Goal: Information Seeking & Learning: Learn about a topic

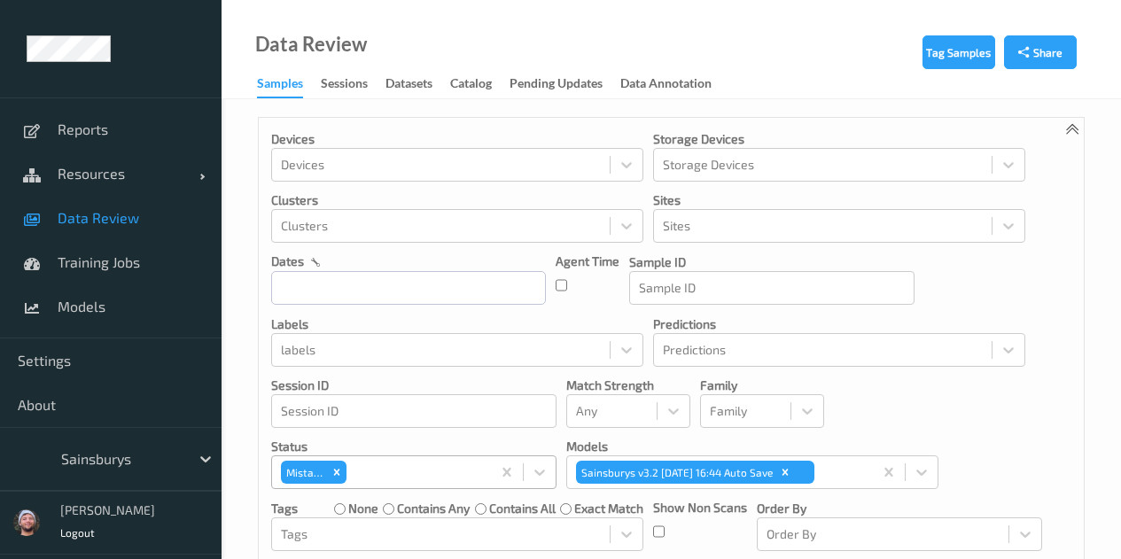
scroll to position [235, 0]
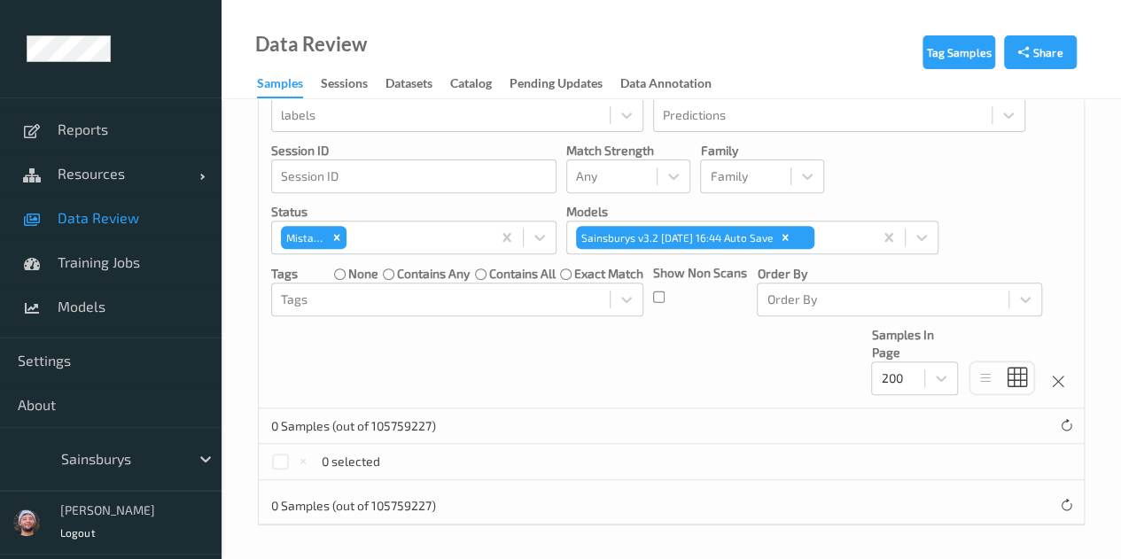
click at [165, 229] on link "Data Review" at bounding box center [111, 218] width 222 height 44
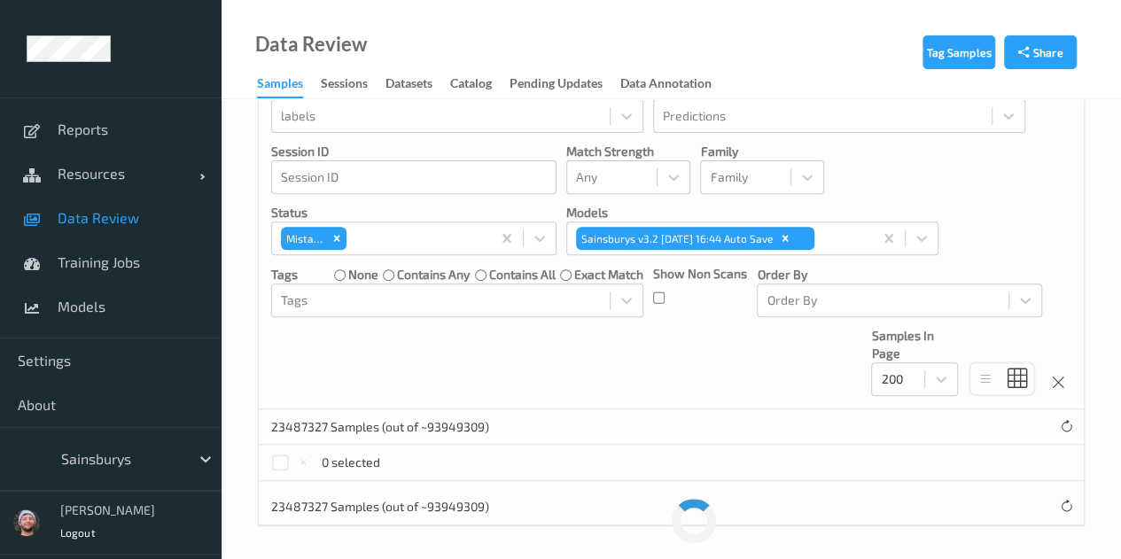
scroll to position [235, 0]
click at [337, 237] on icon "Remove Mistake" at bounding box center [337, 237] width 12 height 12
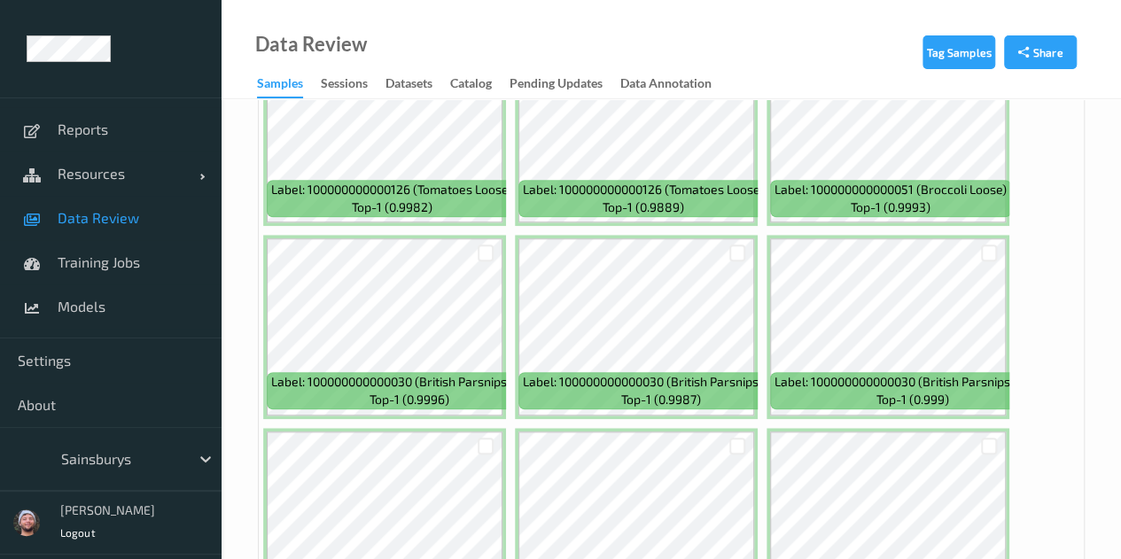
scroll to position [590, 0]
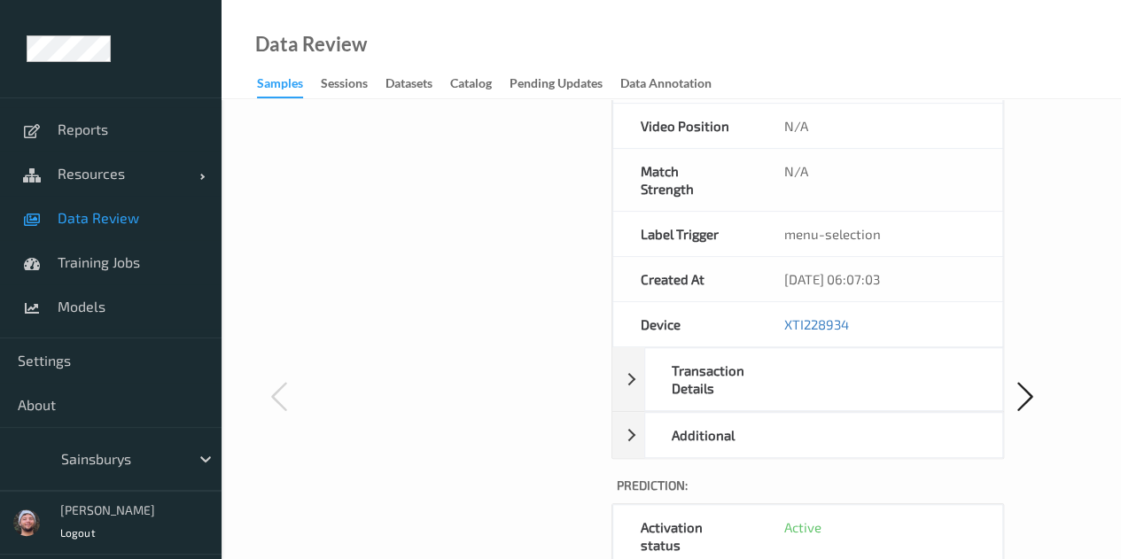
scroll to position [798, 0]
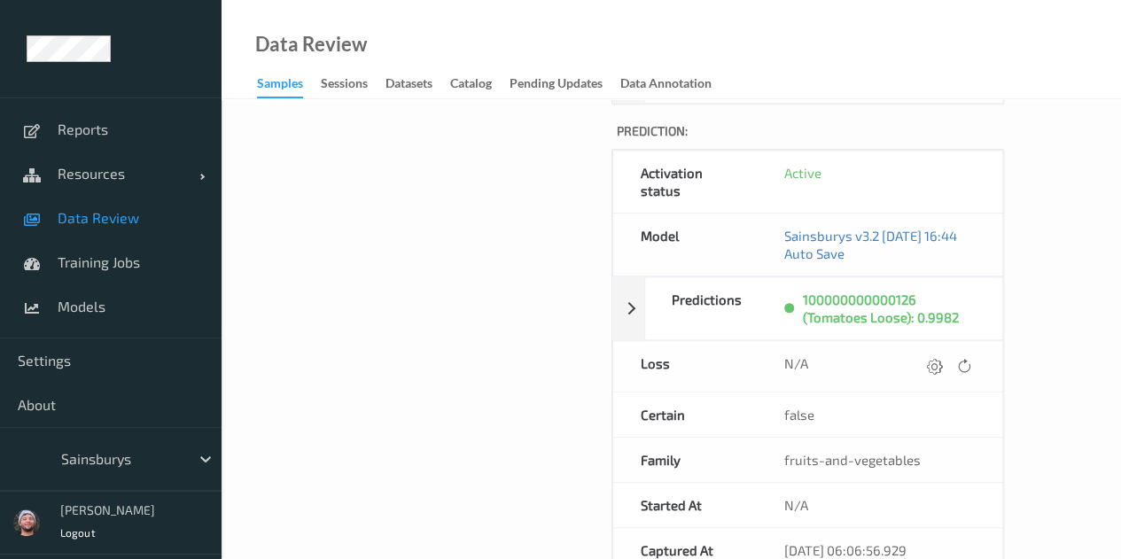
click at [103, 209] on span "Data Review" at bounding box center [131, 218] width 146 height 18
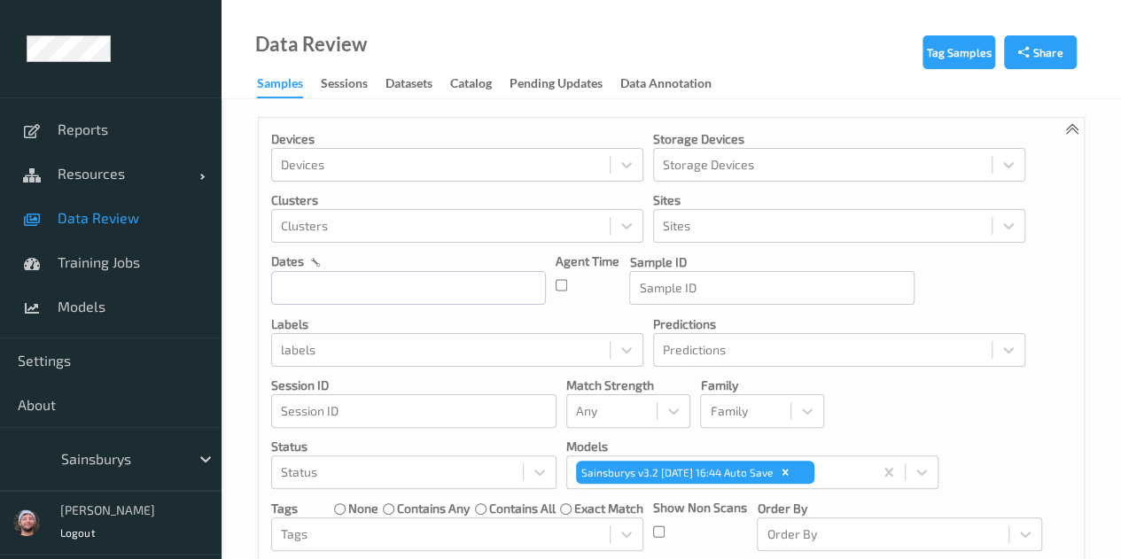
click at [127, 230] on link "Data Review" at bounding box center [111, 218] width 222 height 44
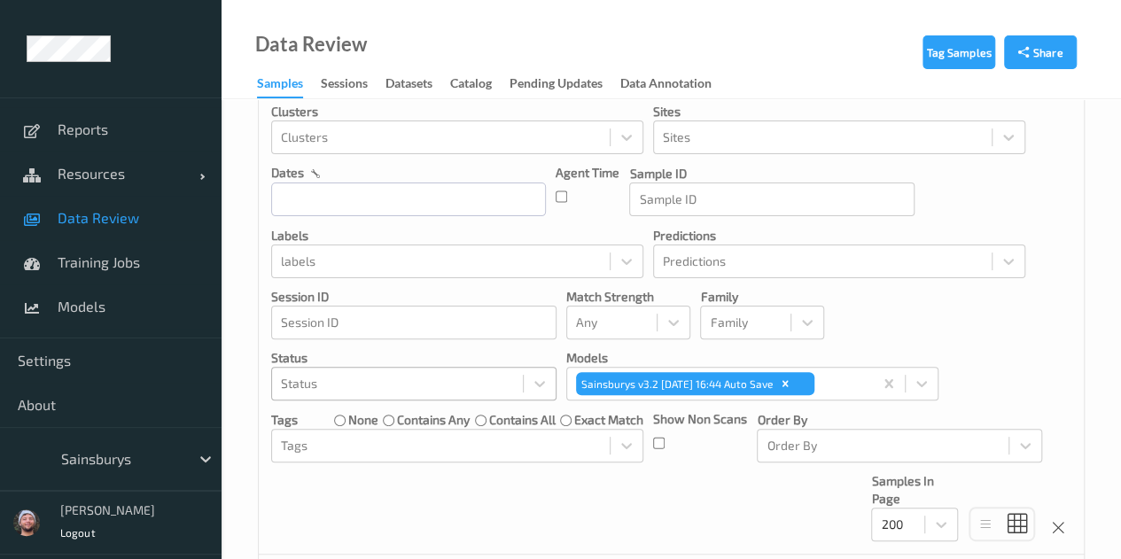
scroll to position [266, 0]
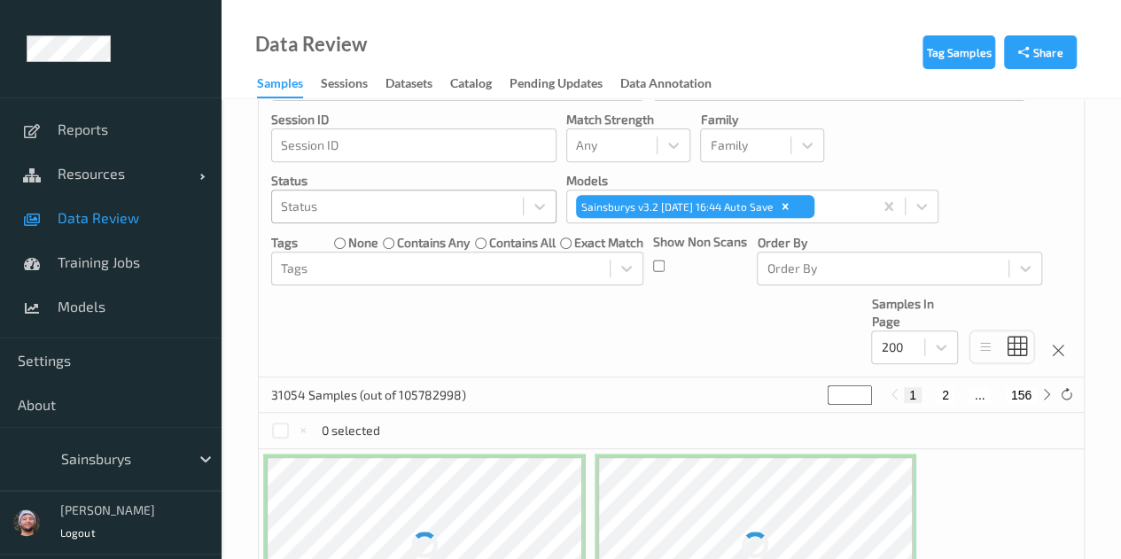
click at [379, 205] on div at bounding box center [397, 206] width 233 height 21
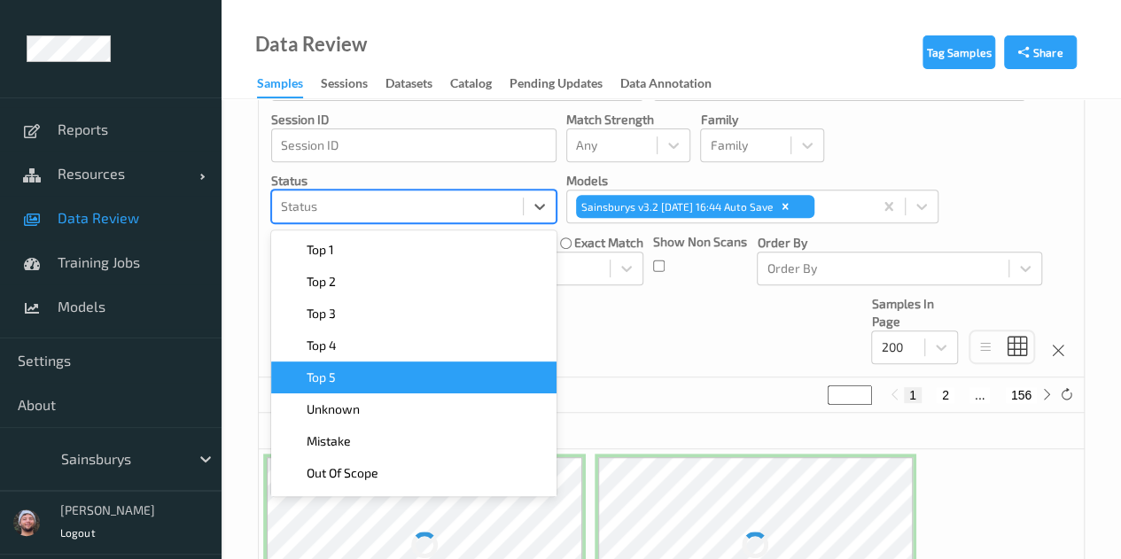
drag, startPoint x: 395, startPoint y: 425, endPoint x: 396, endPoint y: 385, distance: 39.9
click at [396, 385] on div "Top 1    Top 2    Top 3    Top 4    Top 5    Unknown    Mistake    Out Of Scope…" at bounding box center [413, 363] width 285 height 266
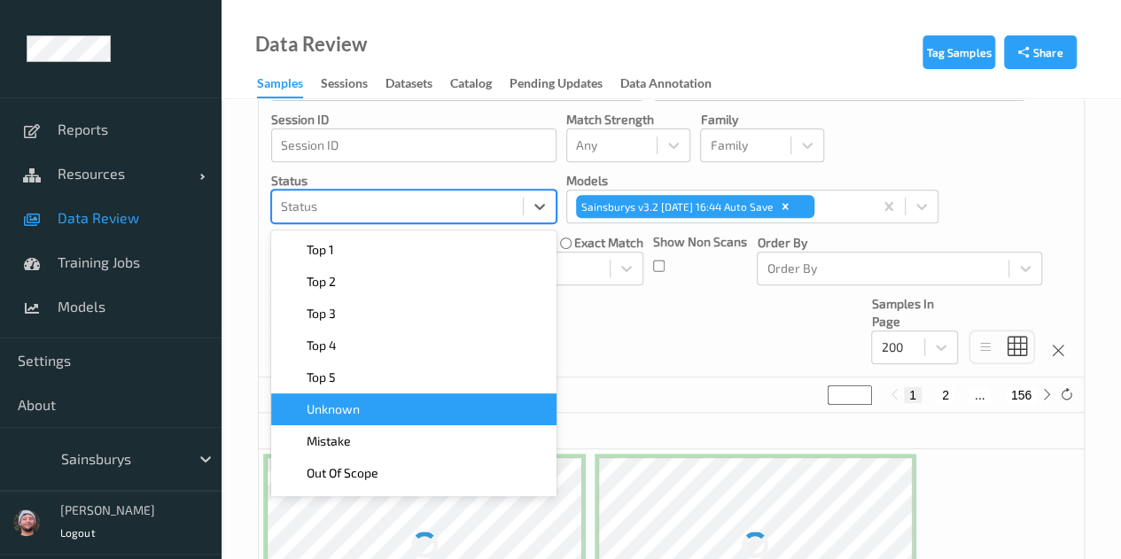
click at [373, 394] on div "Unknown" at bounding box center [413, 410] width 285 height 32
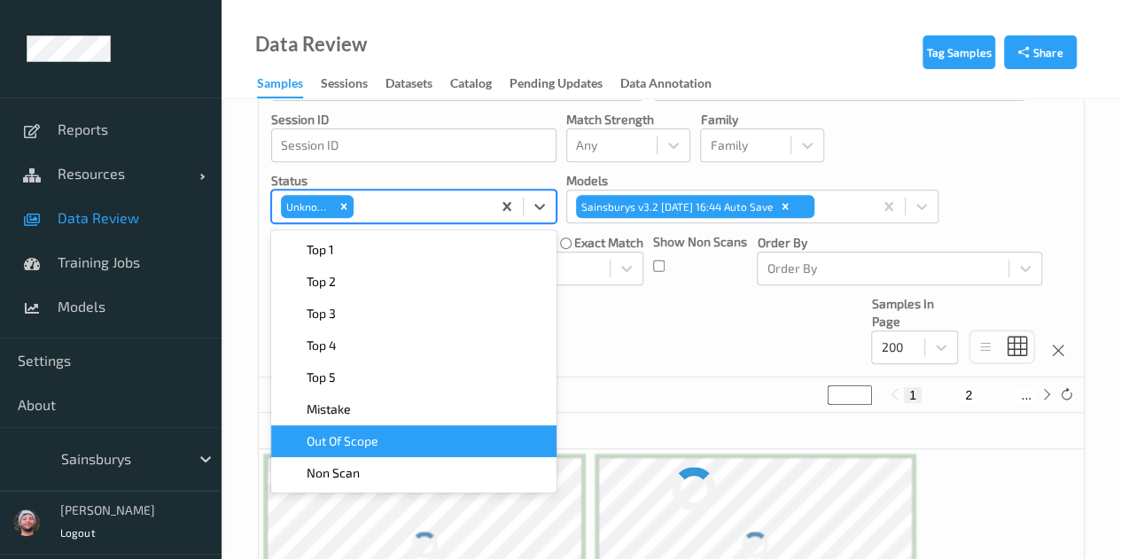
click at [622, 392] on div "~46979215 Samples (out of 105782998) * 1 2 ..." at bounding box center [671, 395] width 825 height 35
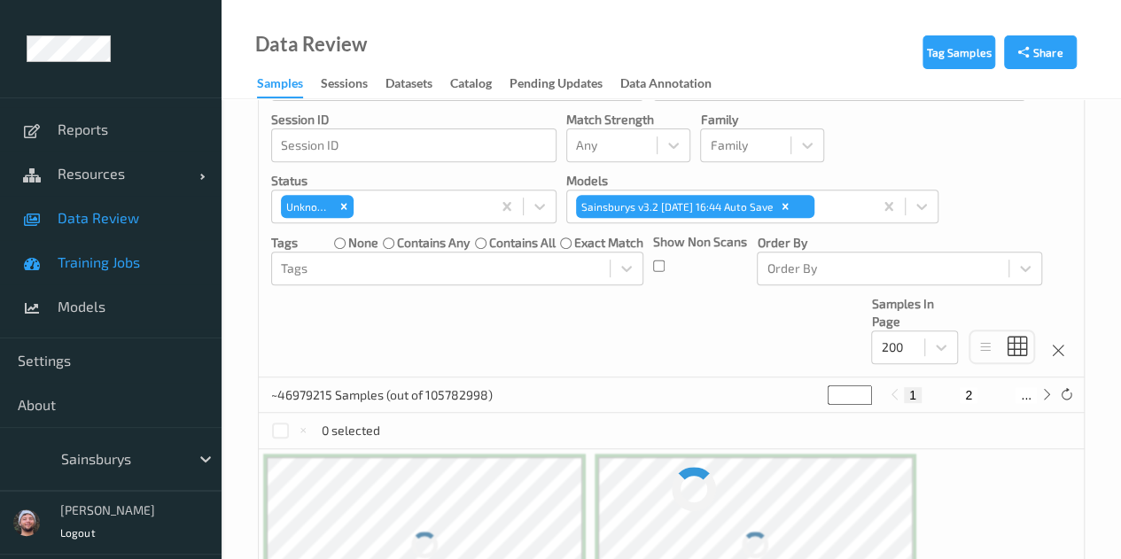
click at [48, 259] on span at bounding box center [33, 262] width 31 height 31
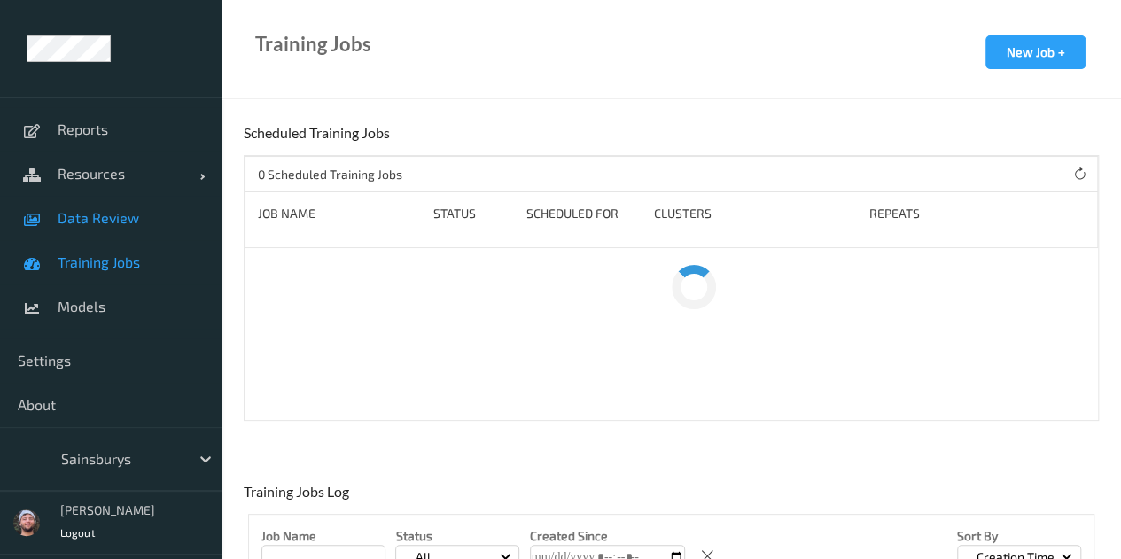
click at [106, 226] on link "Data Review" at bounding box center [111, 218] width 222 height 44
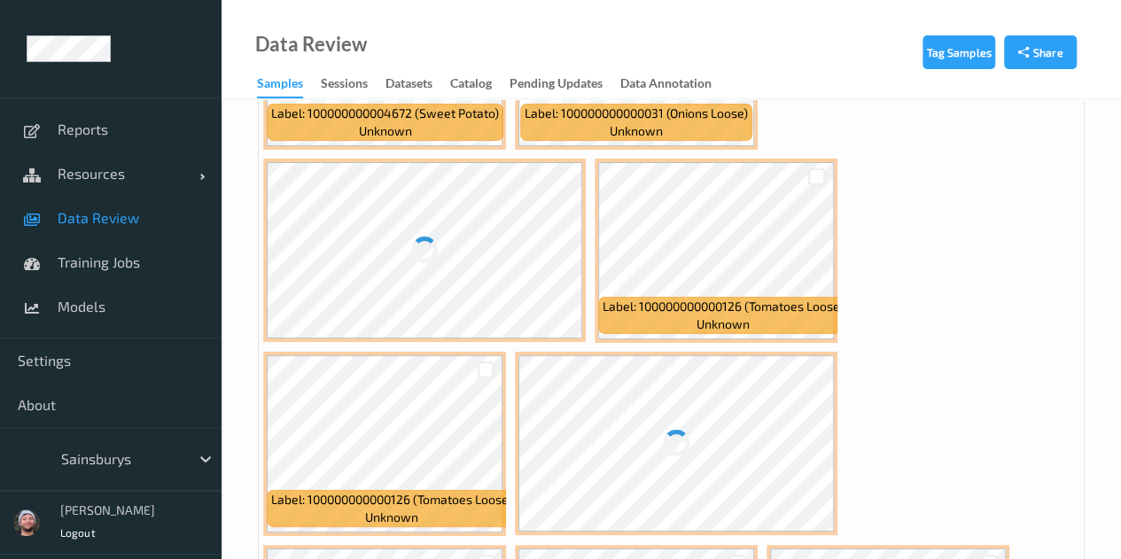
scroll to position [3457, 0]
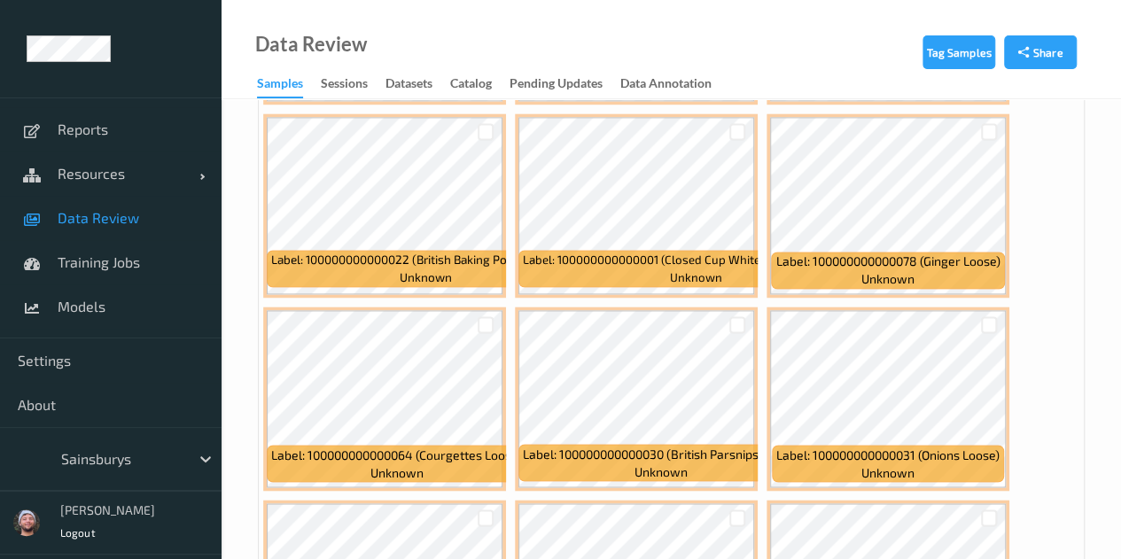
scroll to position [7978, 0]
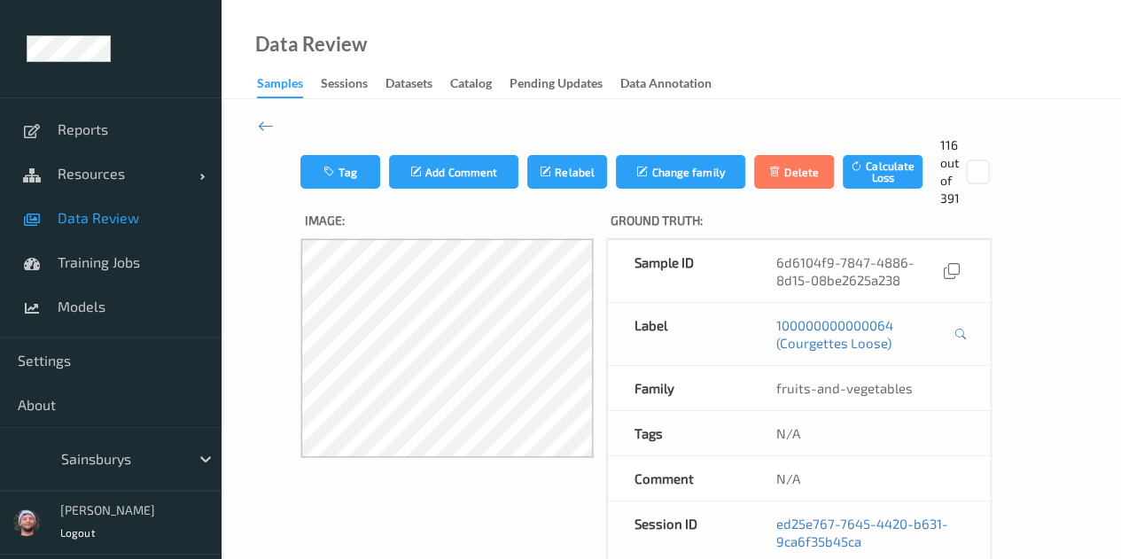
click at [168, 231] on link "Data Review" at bounding box center [111, 218] width 222 height 44
